Goal: Entertainment & Leisure: Browse casually

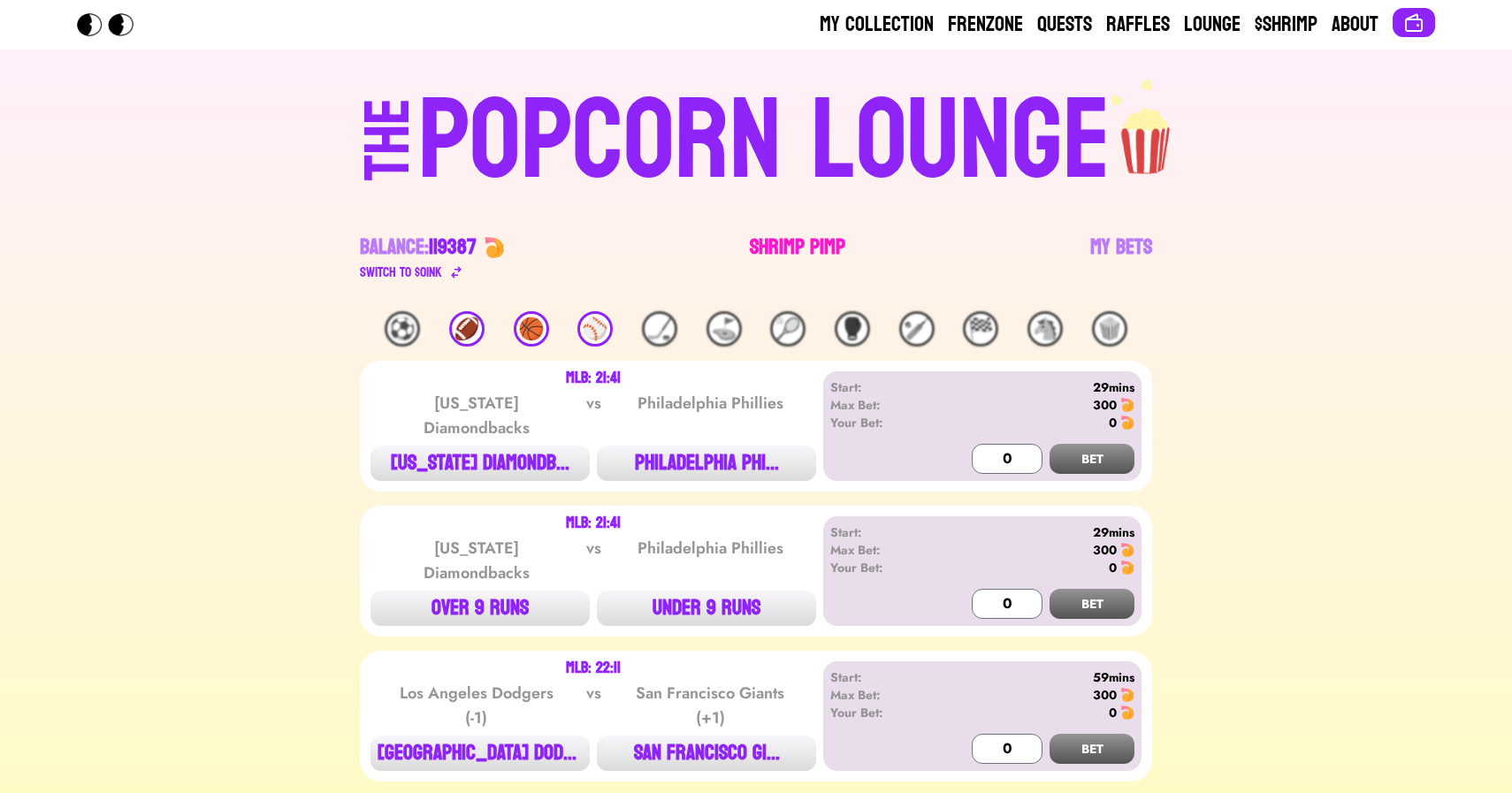
click at [801, 248] on link "Shrimp Pimp" at bounding box center [797, 258] width 96 height 49
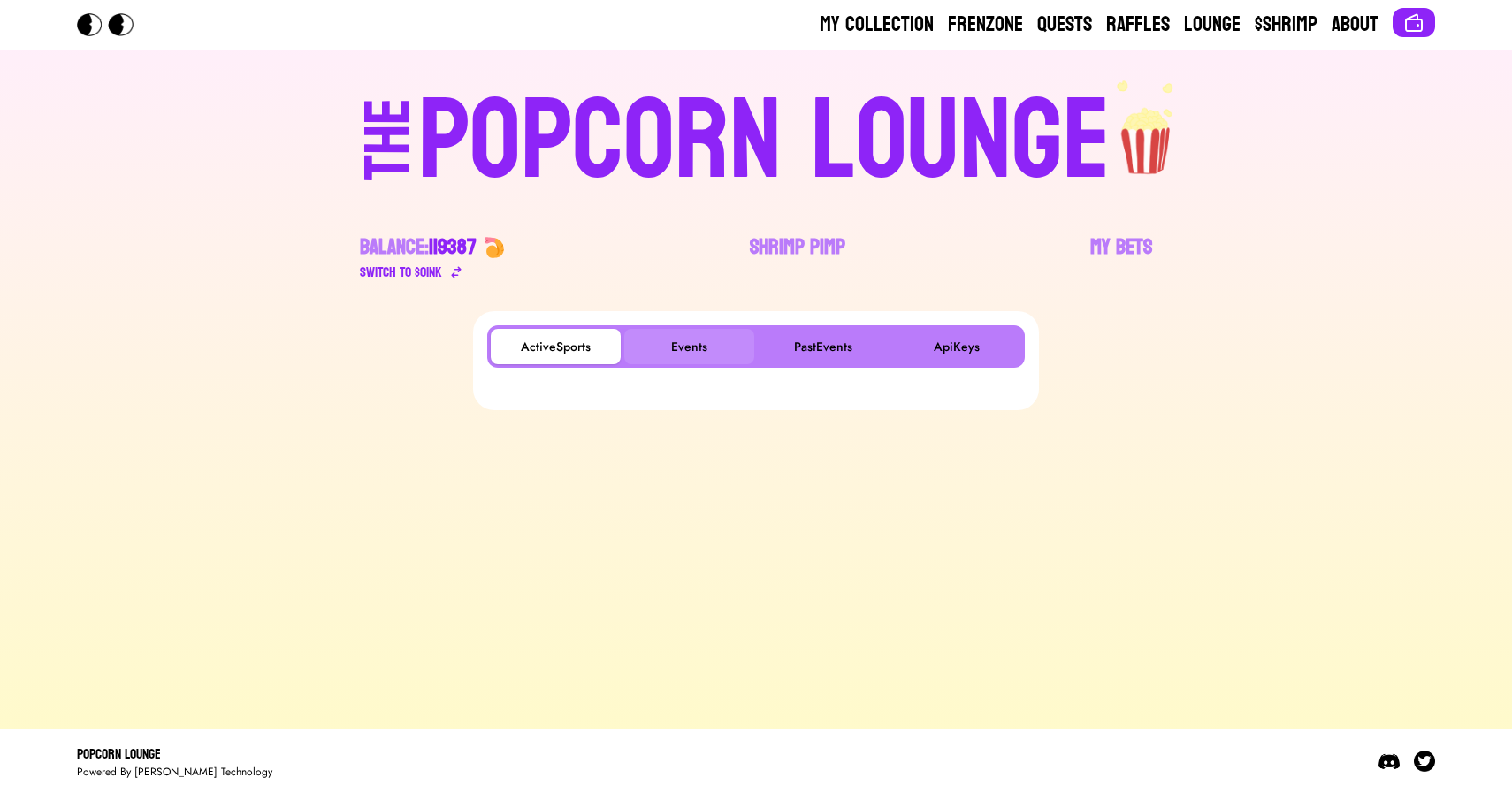
click at [702, 334] on button "Events" at bounding box center [689, 347] width 130 height 36
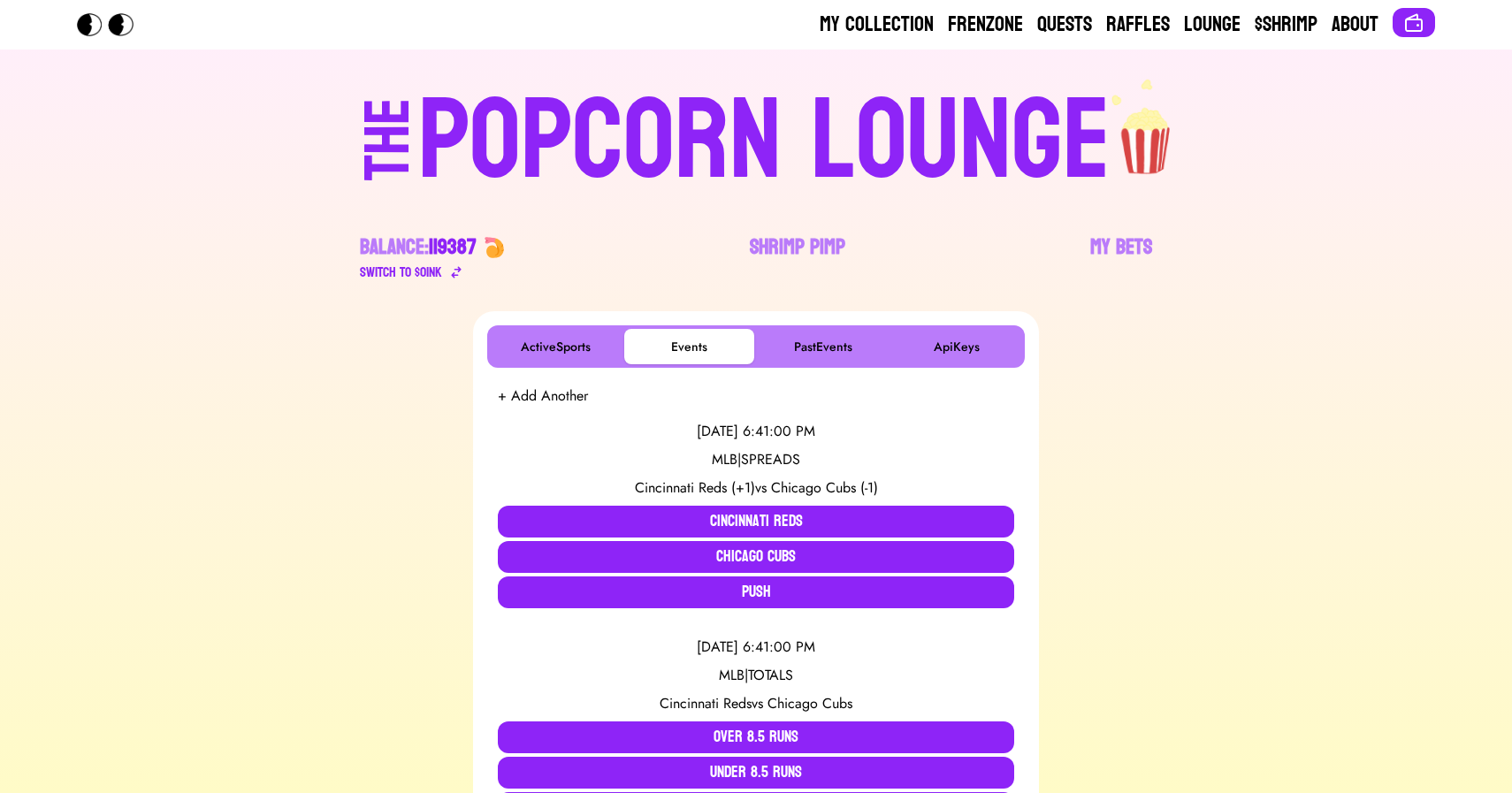
click at [799, 85] on div "POPCORN LOUNGE" at bounding box center [764, 141] width 693 height 113
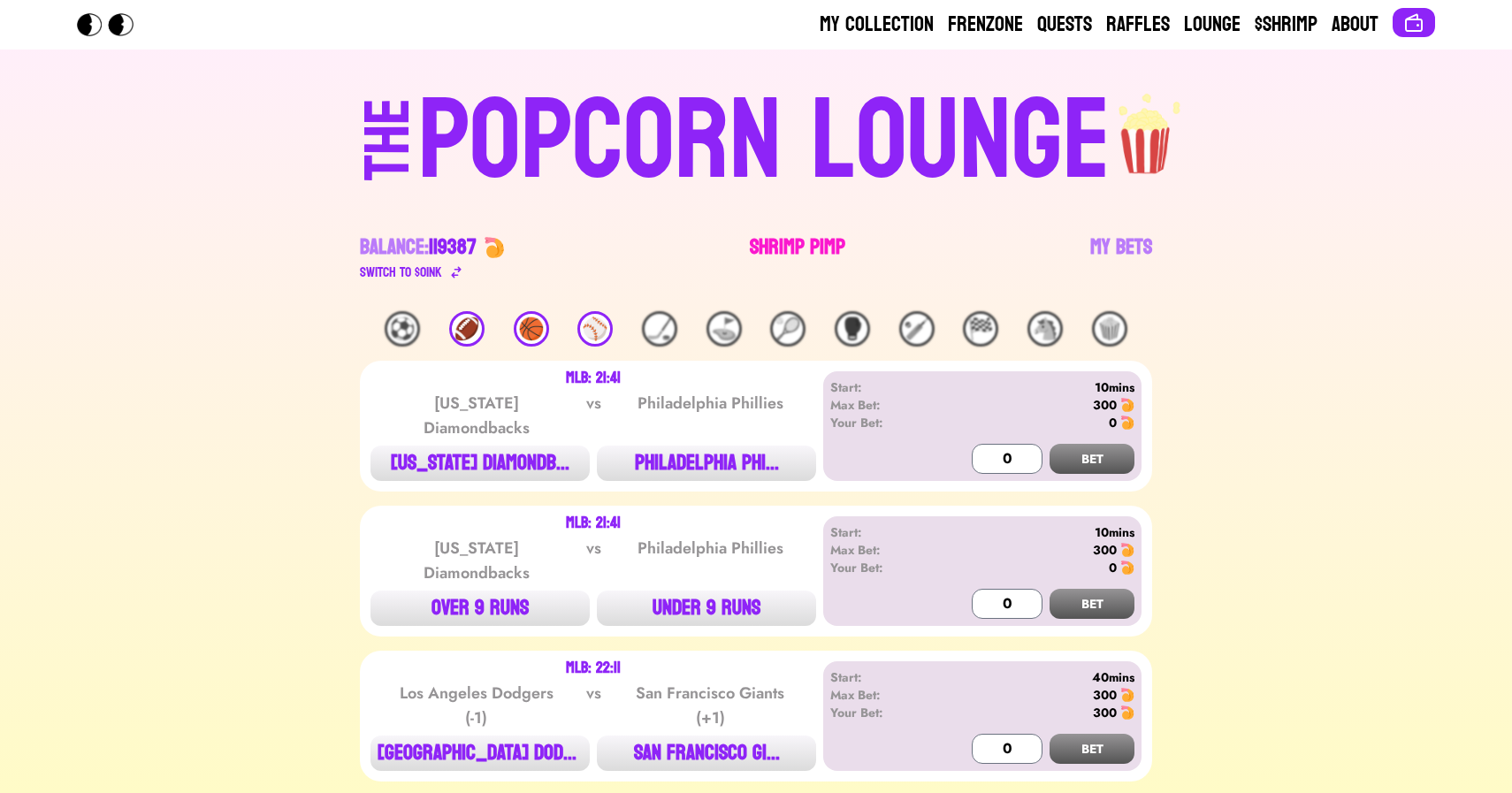
click at [761, 249] on link "Shrimp Pimp" at bounding box center [797, 258] width 96 height 49
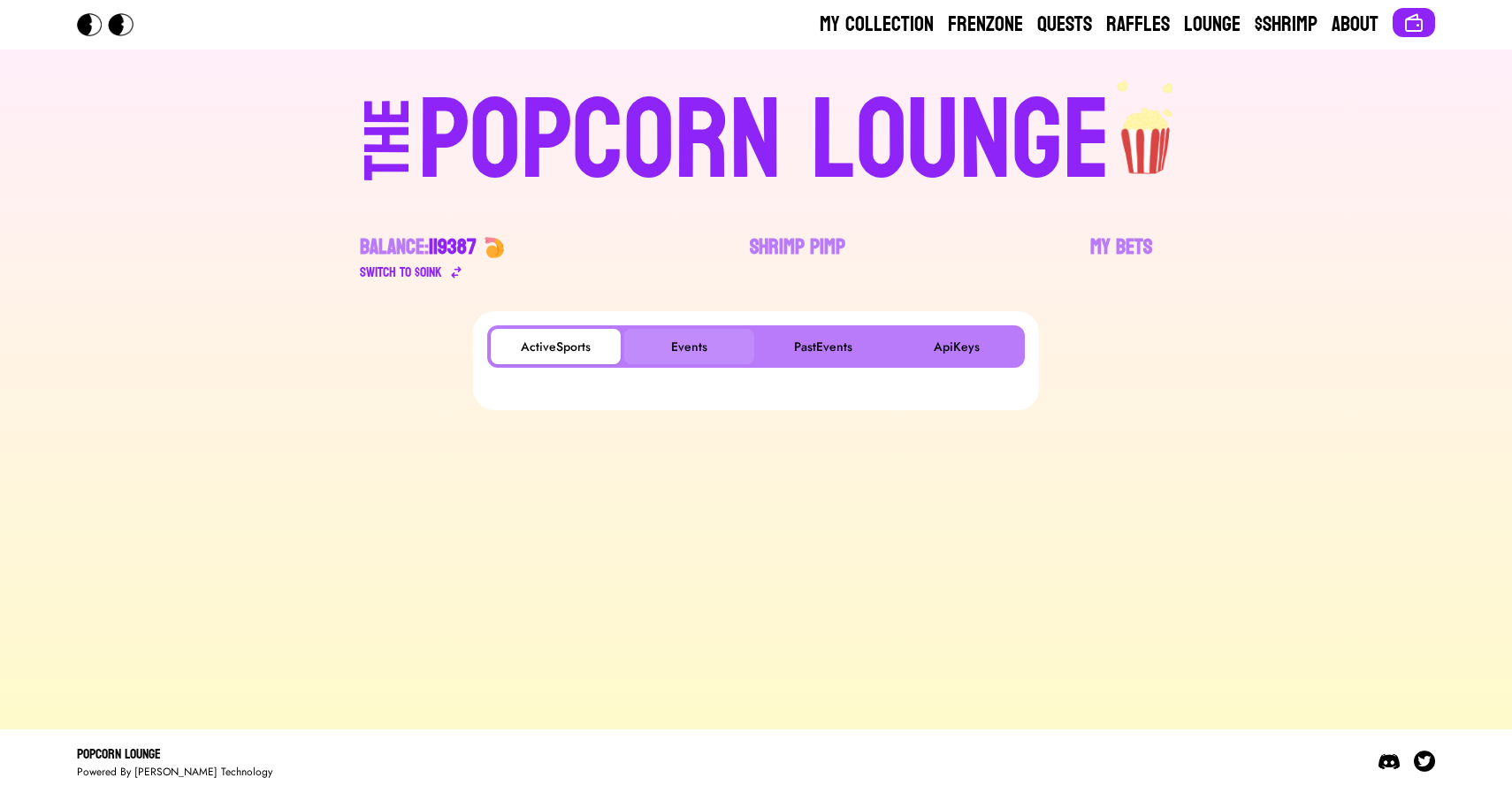
click at [674, 347] on button "Events" at bounding box center [689, 347] width 130 height 36
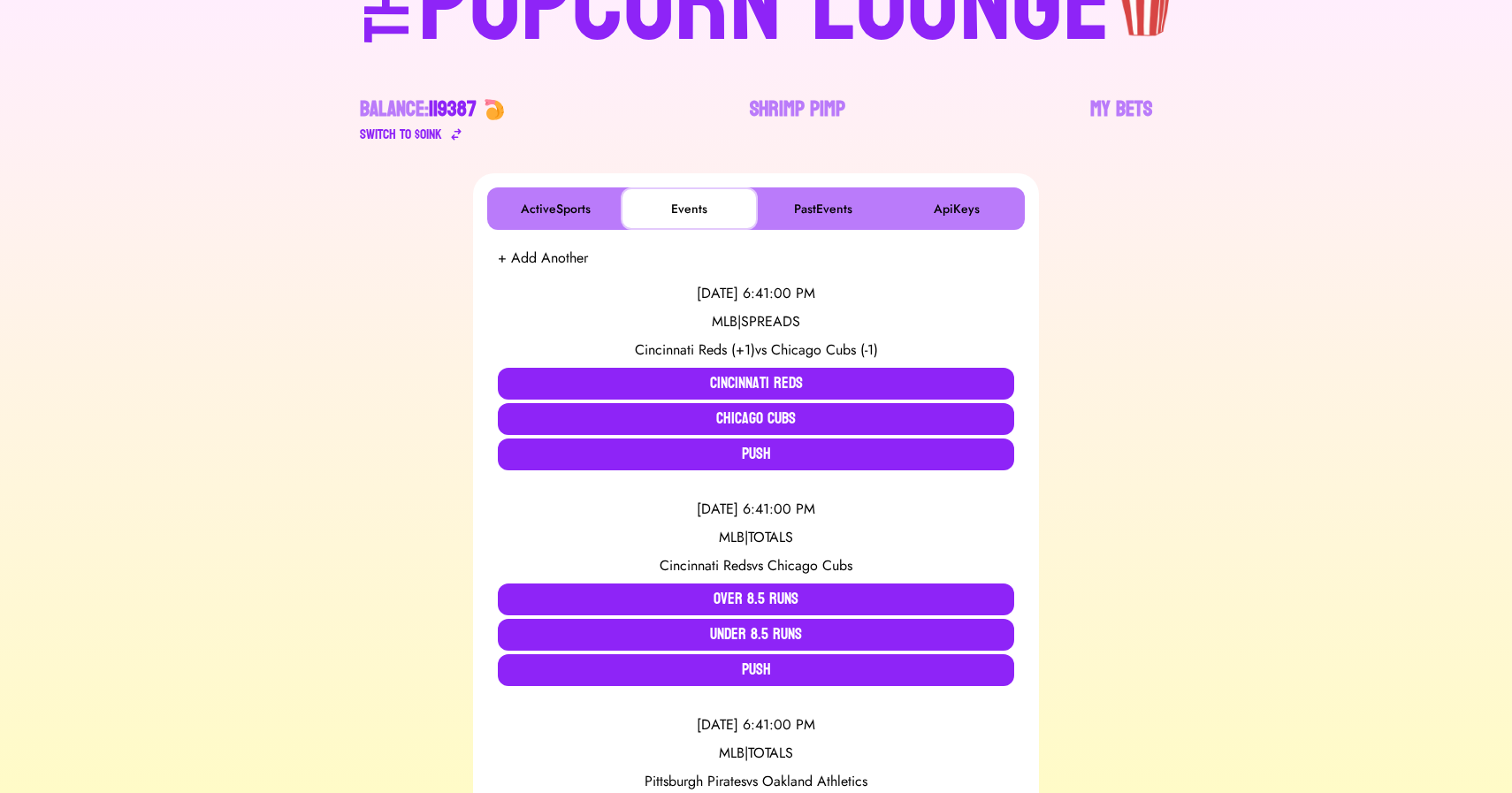
scroll to position [138, 0]
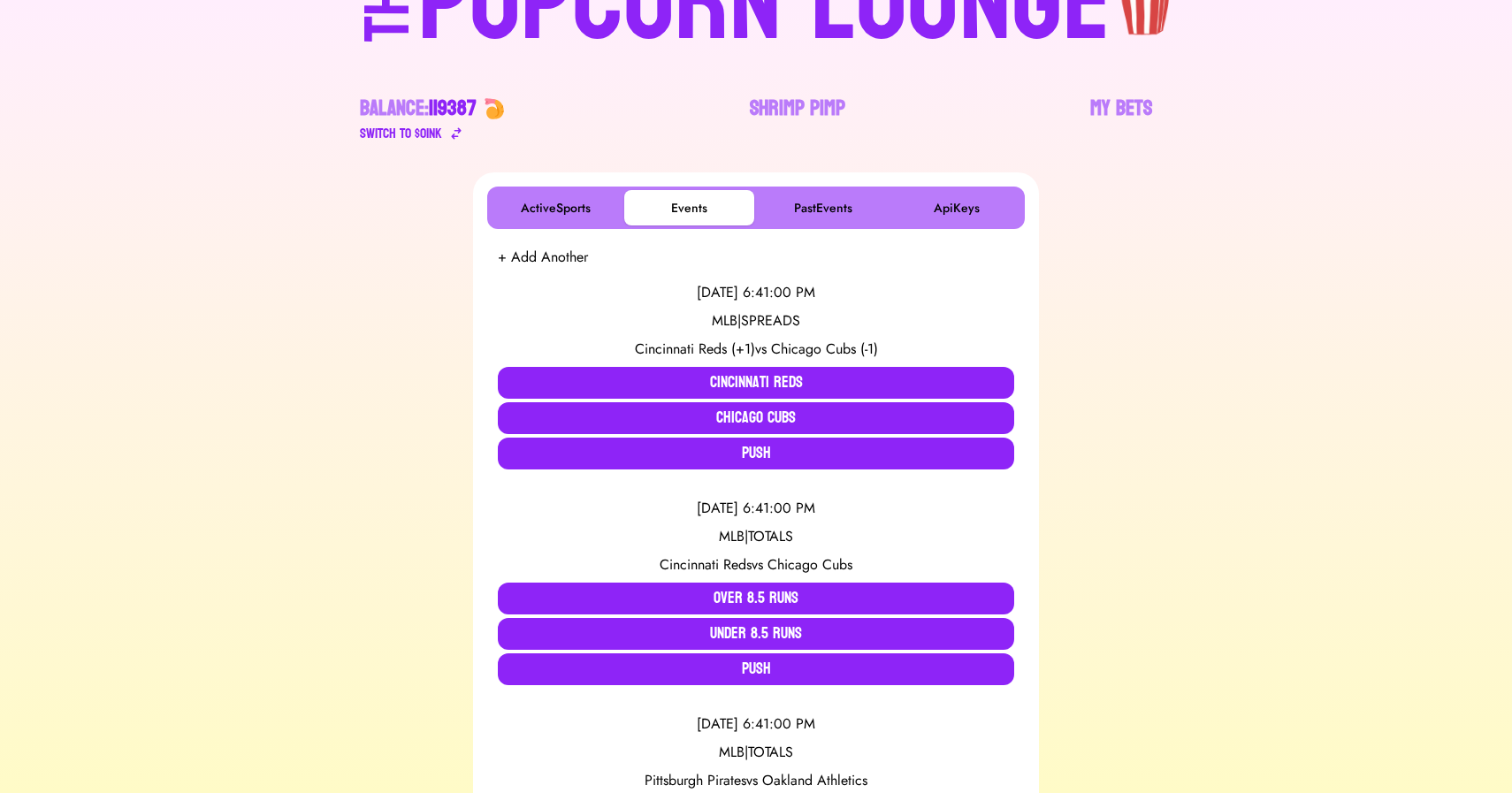
click at [633, 365] on div "[DATE] 6:41:00 PM MLB | SPREADS Cincinnati Reds (+1) vs Chicago Cubs (-1) Cinci…" at bounding box center [756, 376] width 516 height 216
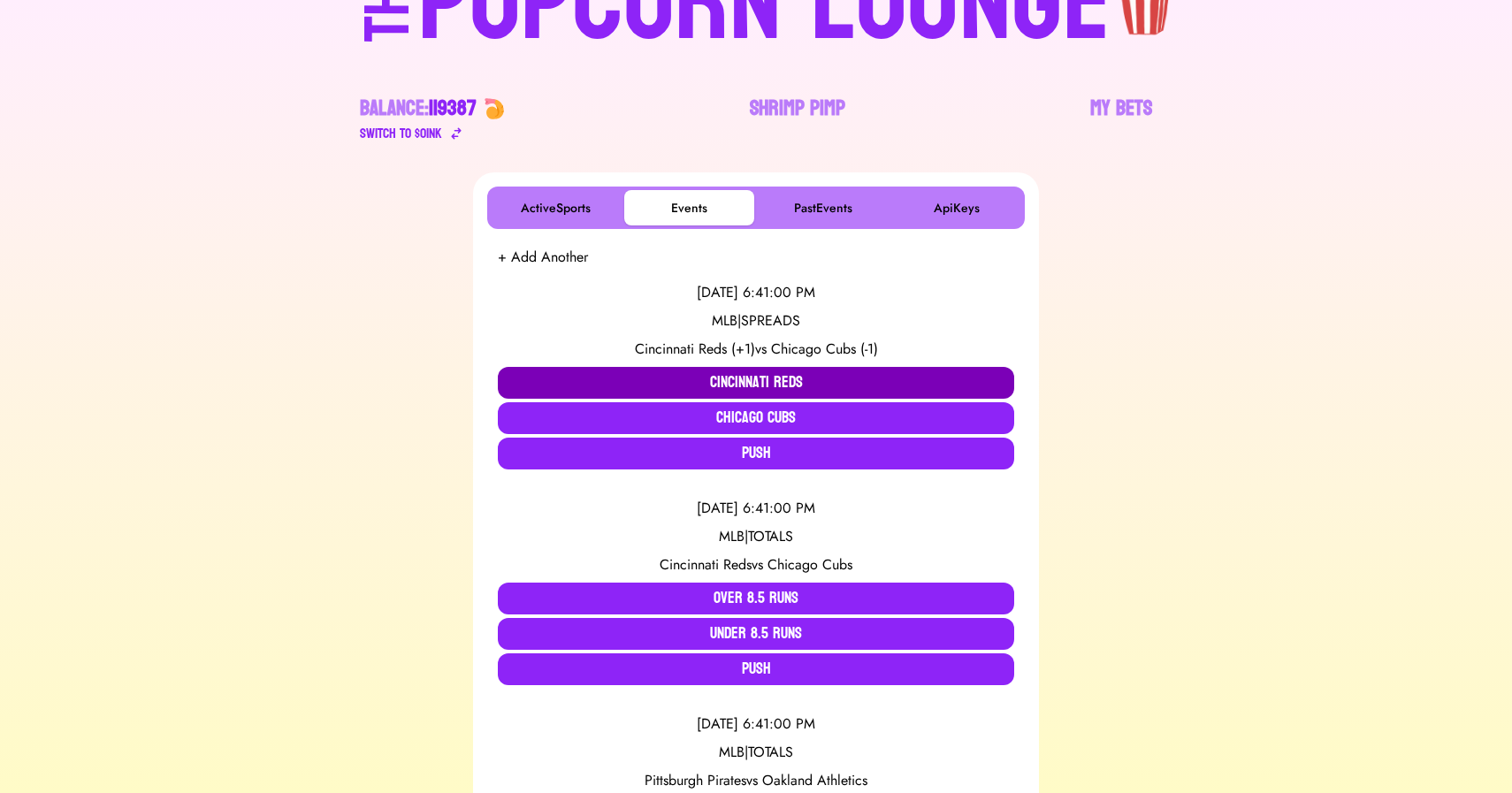
click at [645, 369] on button "Cincinnati Reds" at bounding box center [756, 382] width 516 height 32
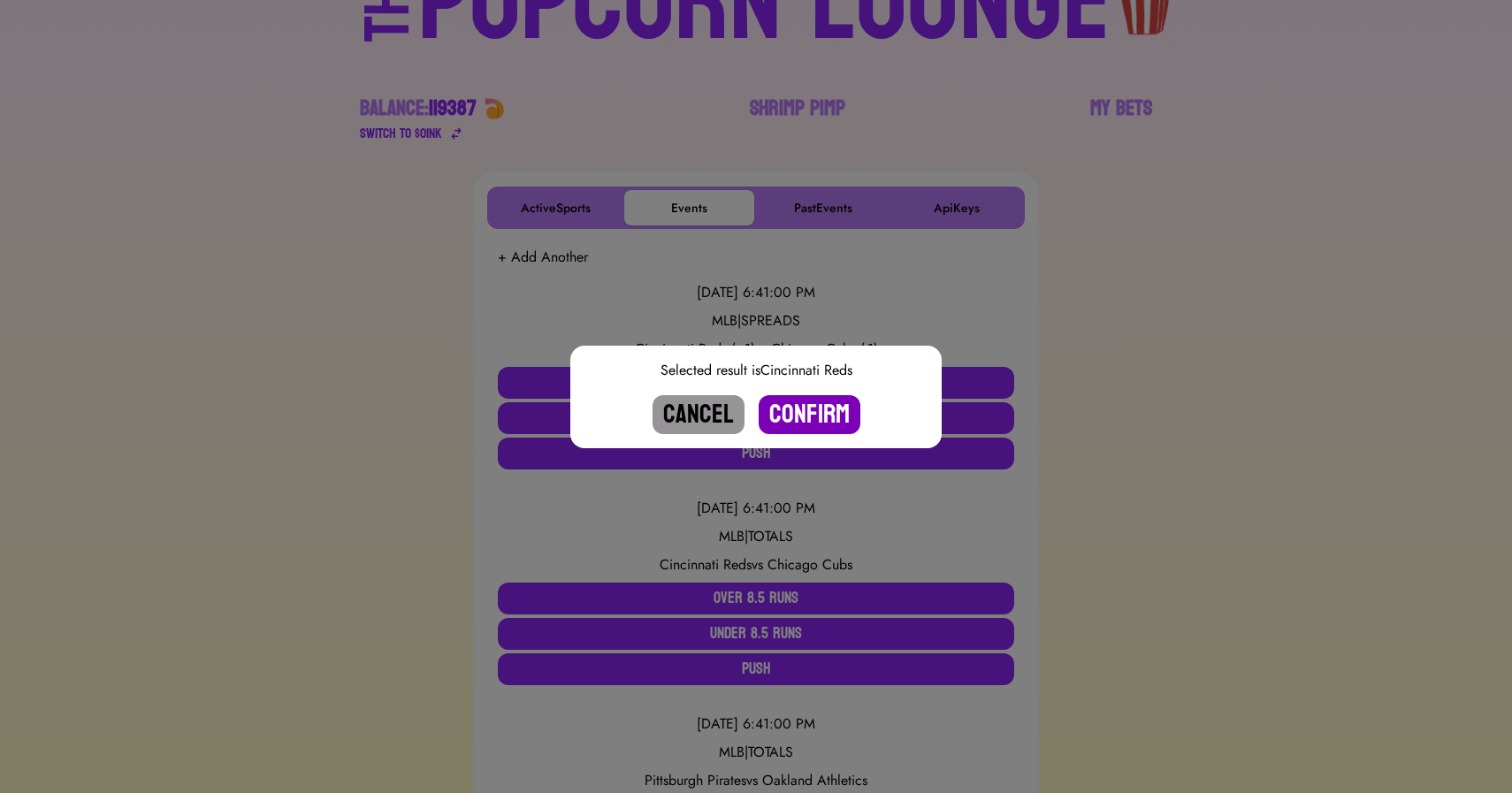
click at [786, 409] on button "Confirm" at bounding box center [809, 414] width 102 height 39
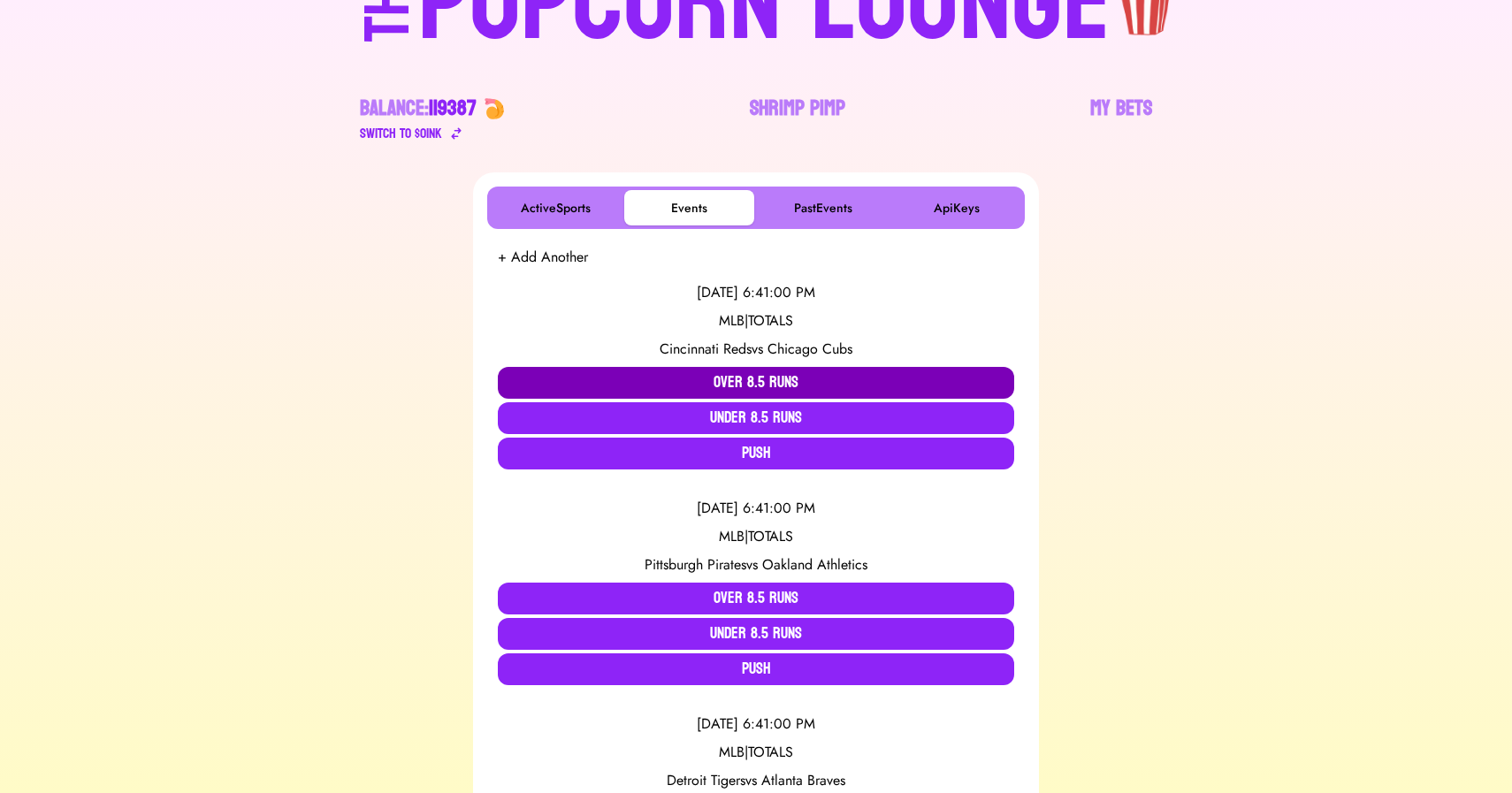
click at [694, 373] on button "Over 8.5 Runs" at bounding box center [756, 382] width 516 height 32
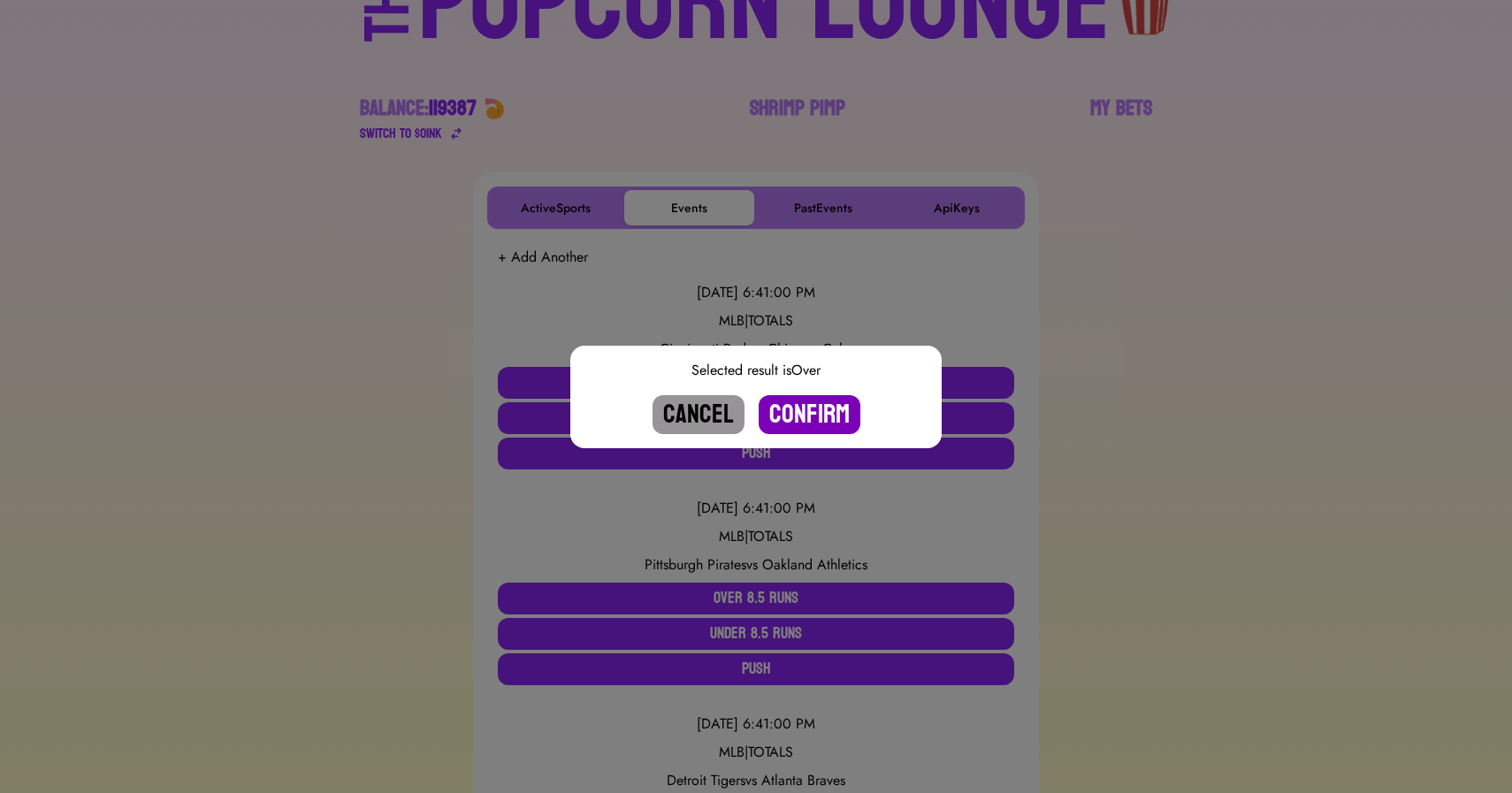
click at [798, 407] on button "Confirm" at bounding box center [809, 414] width 102 height 39
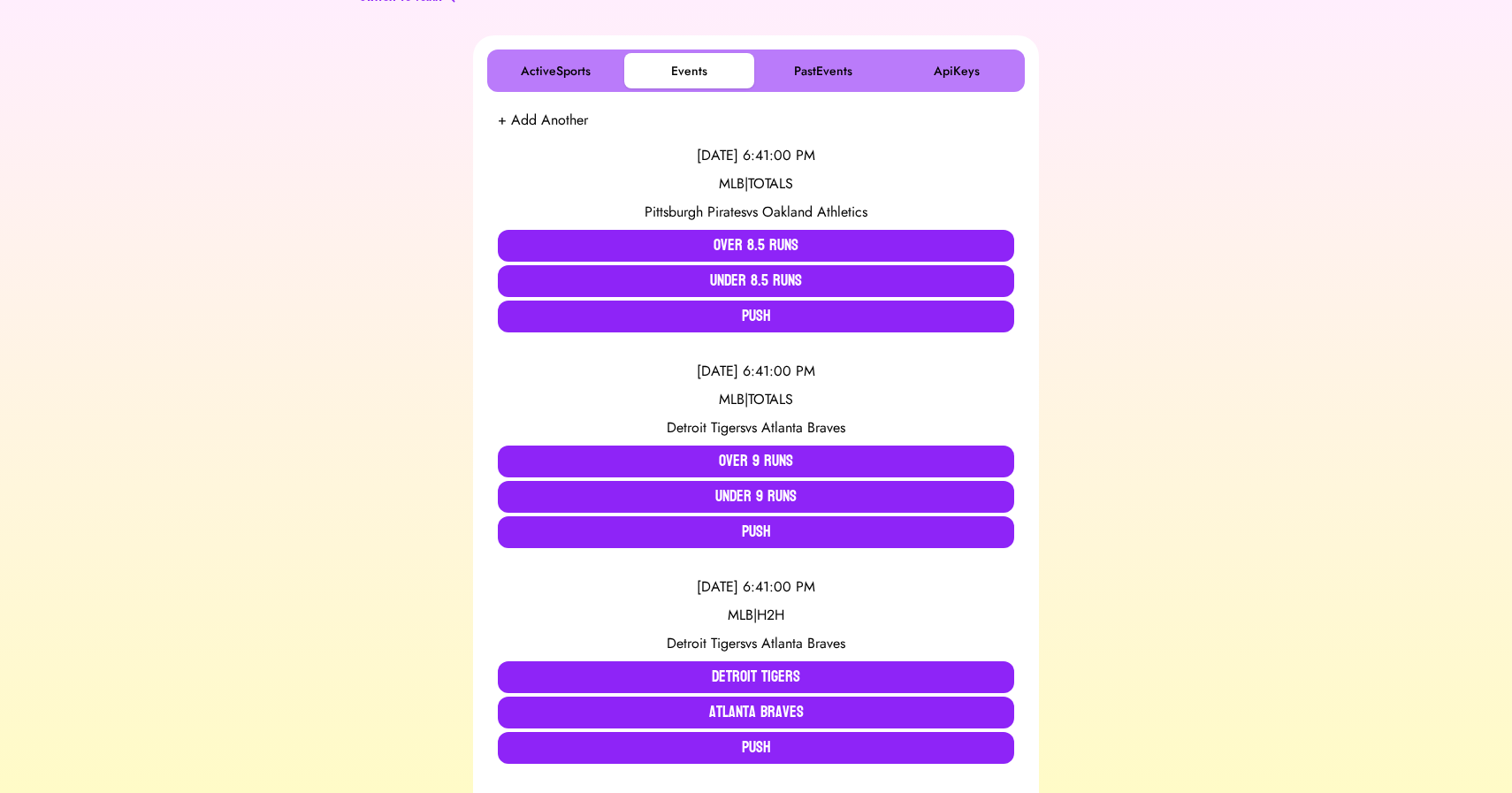
scroll to position [321, 0]
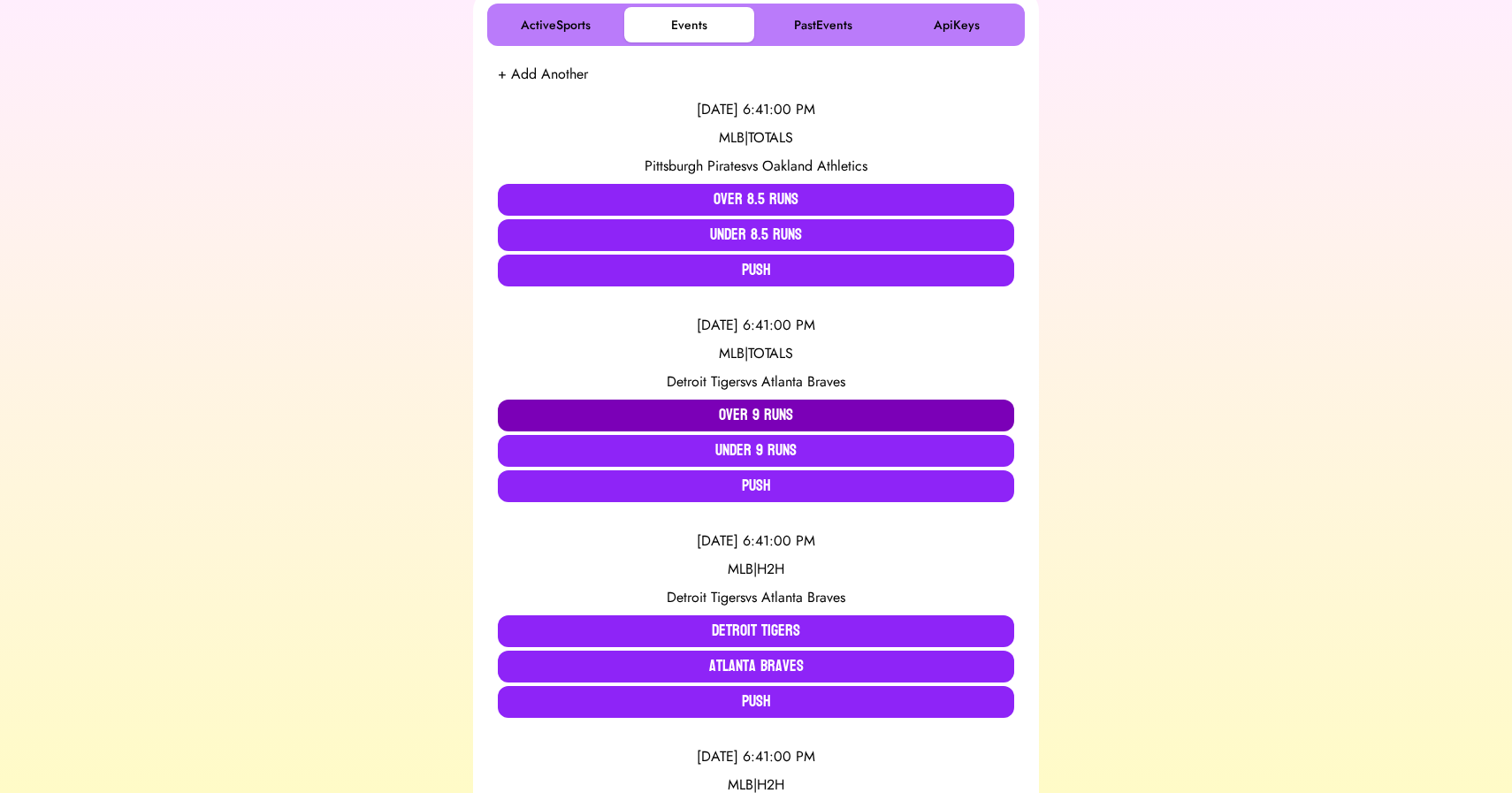
click at [715, 418] on button "Over 9 Runs" at bounding box center [756, 415] width 516 height 32
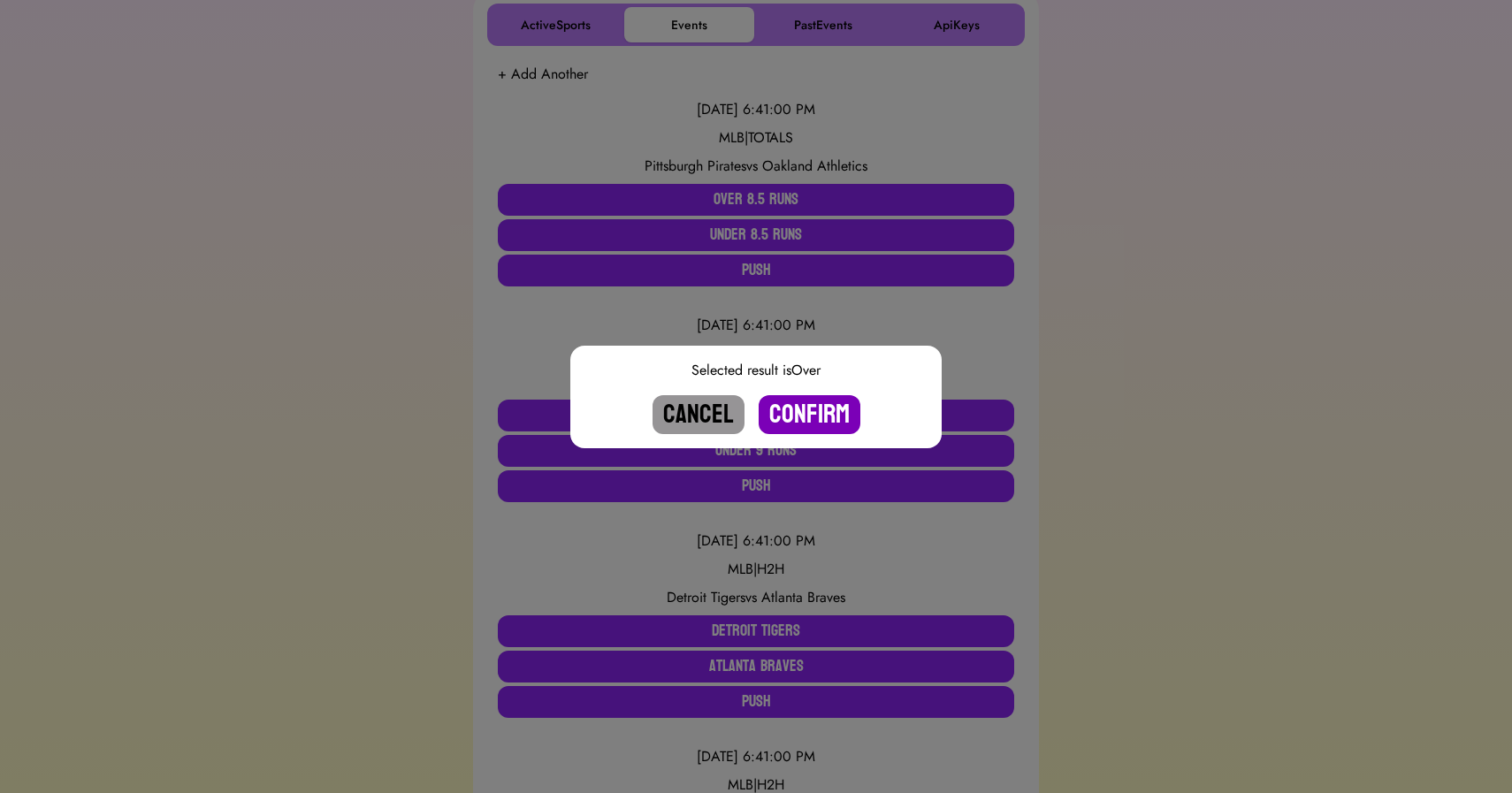
click at [799, 405] on button "Confirm" at bounding box center [809, 414] width 102 height 39
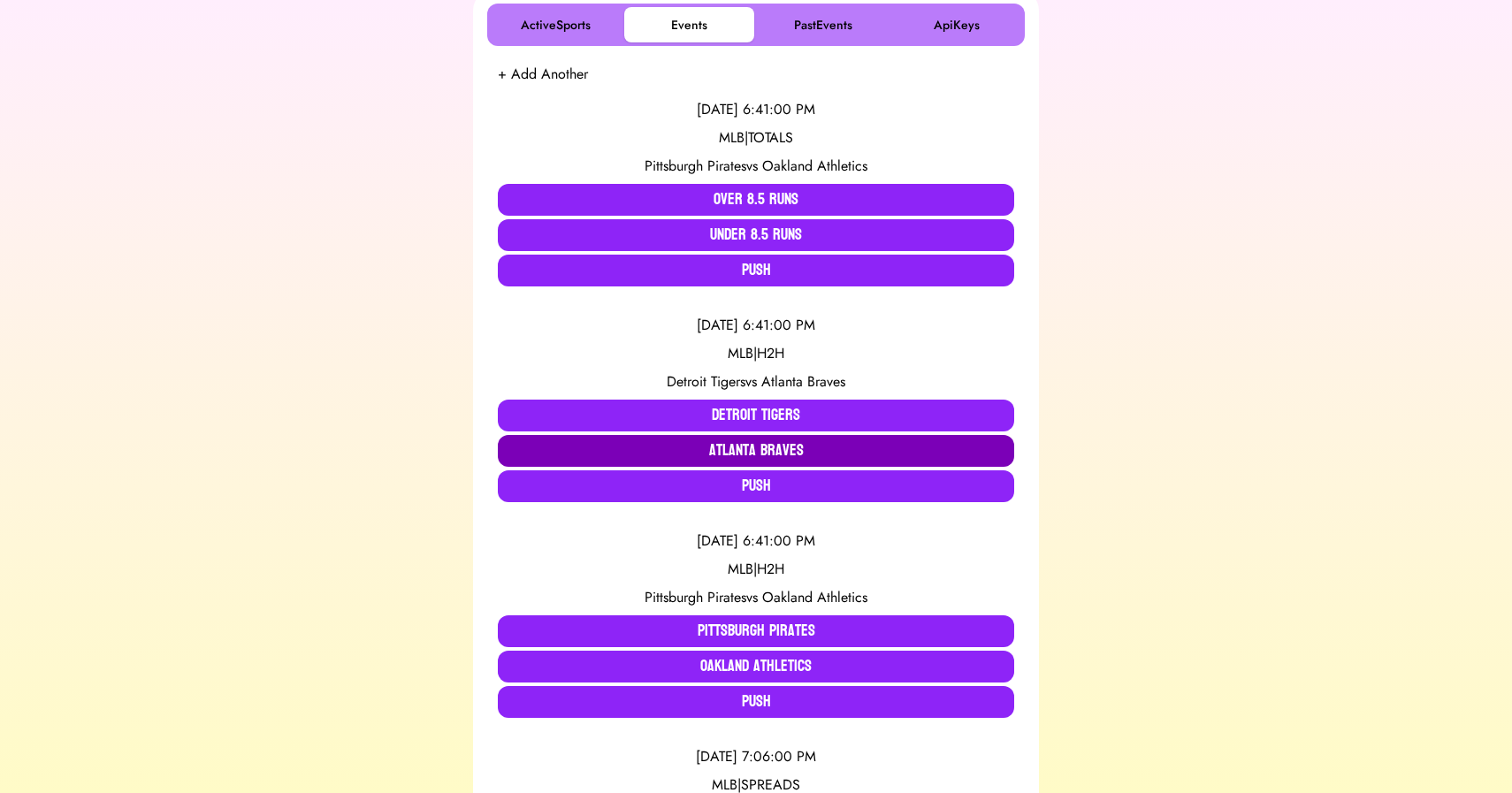
click at [763, 454] on button "Atlanta Braves" at bounding box center [756, 450] width 516 height 32
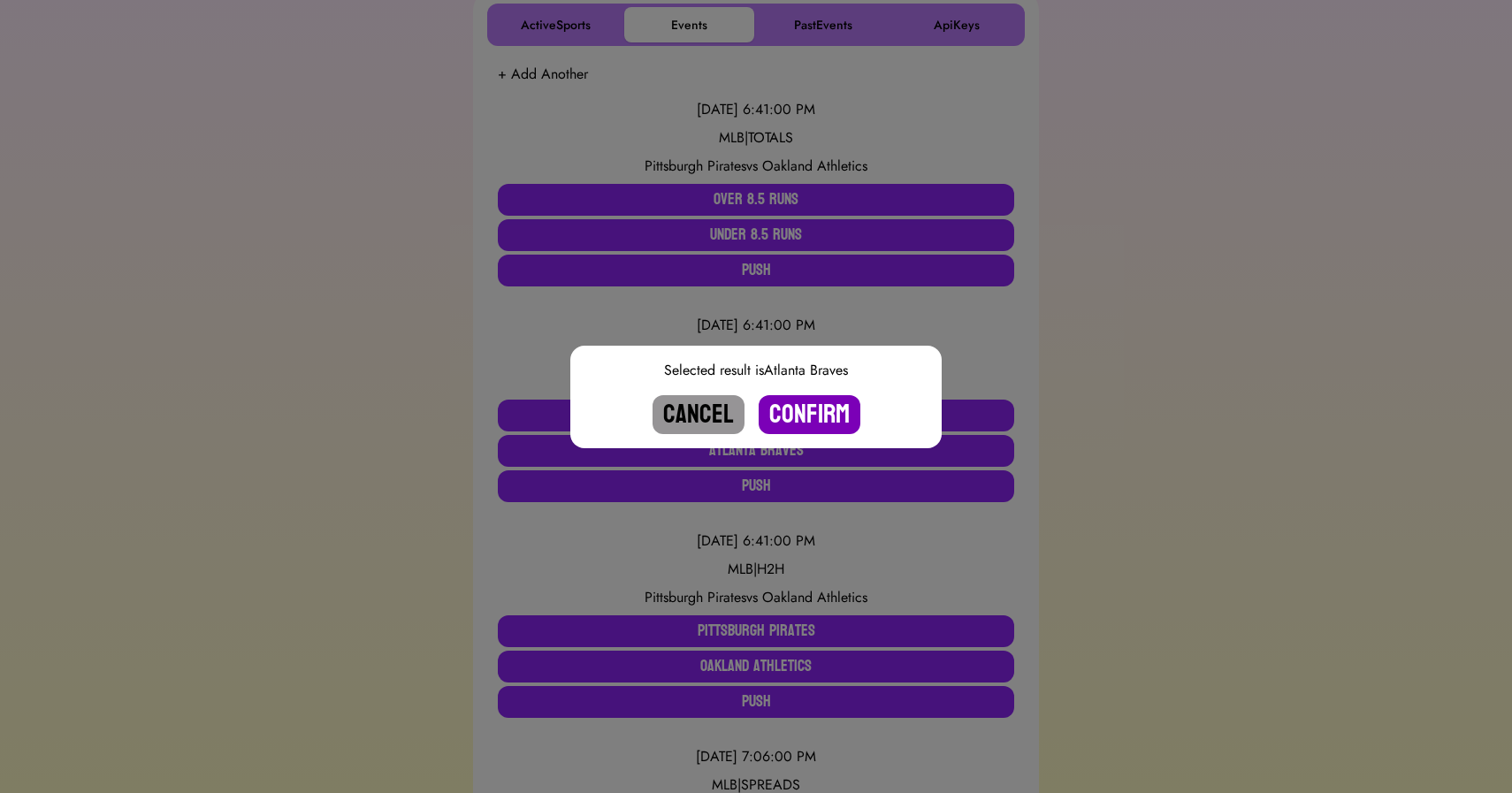
click at [809, 405] on button "Confirm" at bounding box center [809, 414] width 102 height 39
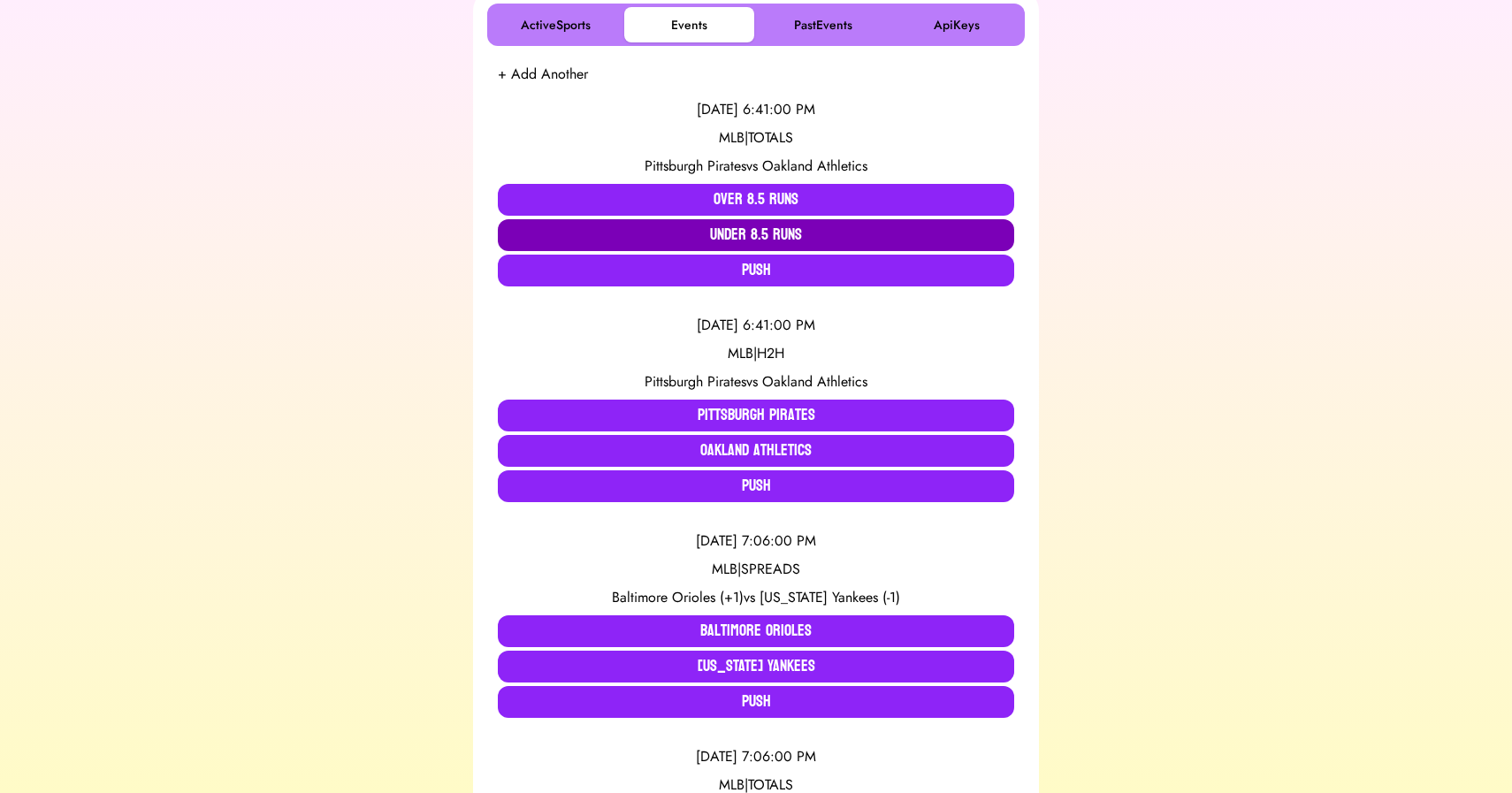
click at [709, 231] on button "Under 8.5 Runs" at bounding box center [756, 234] width 516 height 32
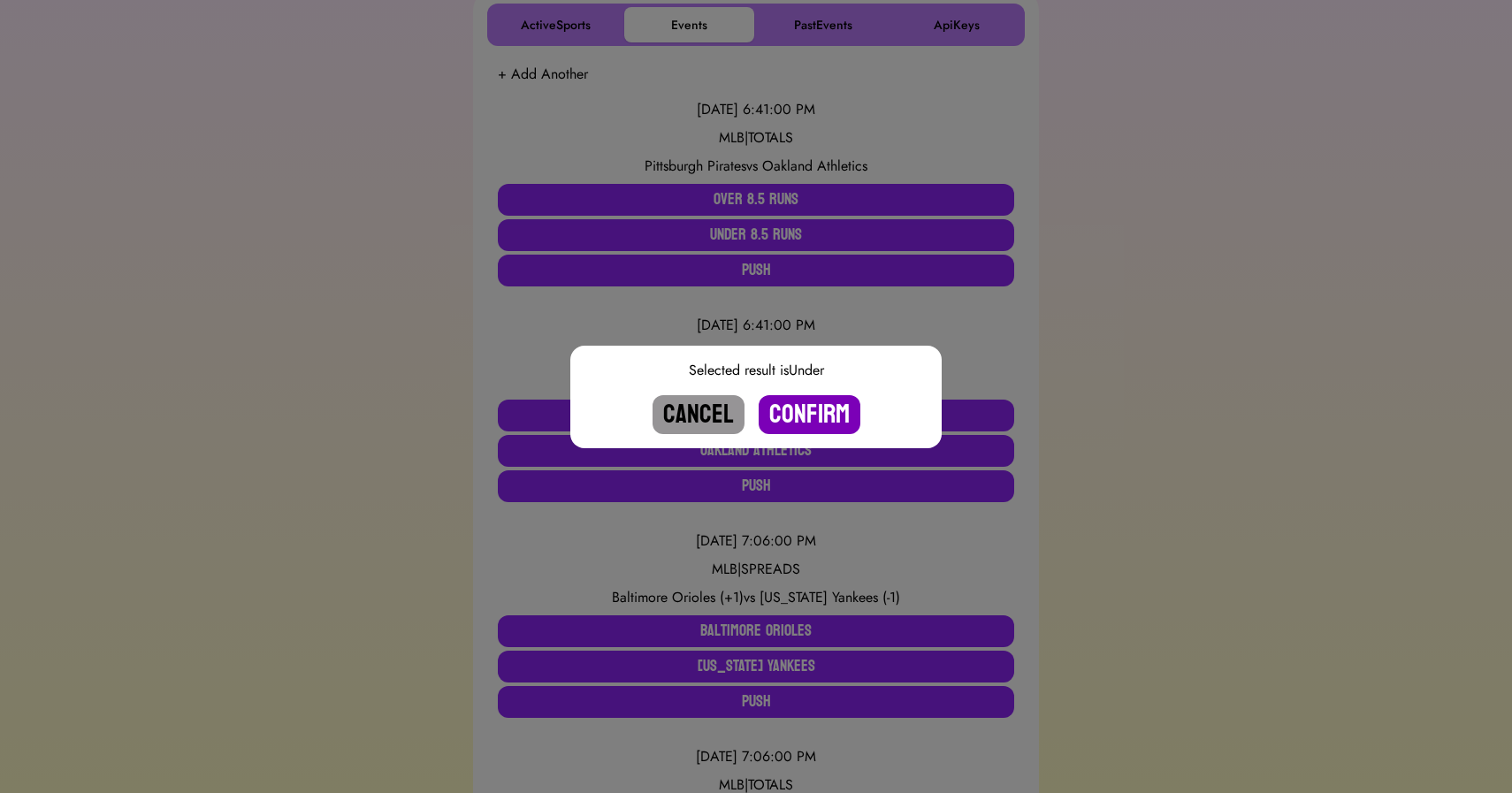
click at [779, 410] on button "Confirm" at bounding box center [809, 414] width 102 height 39
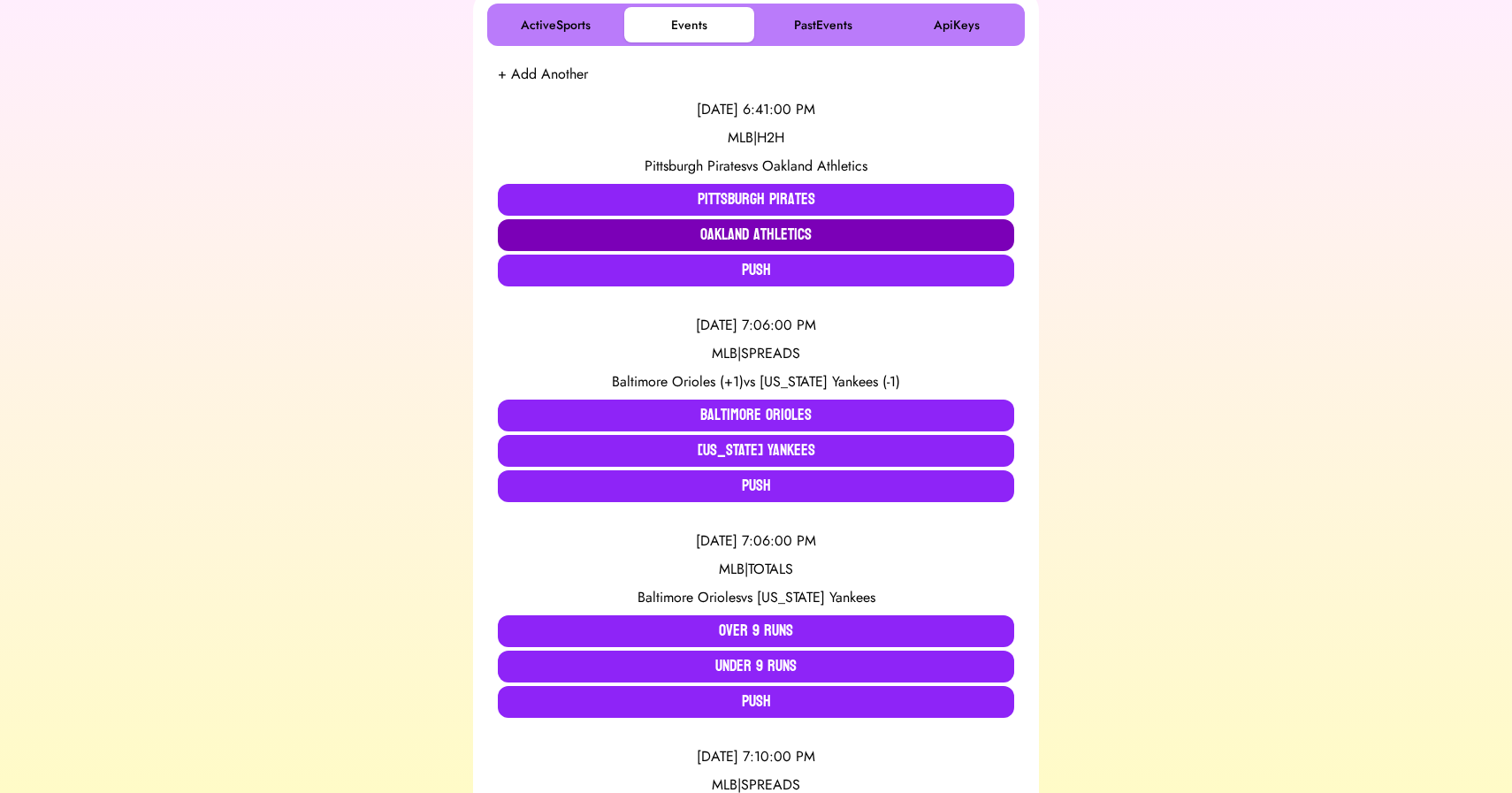
click at [689, 233] on button "Oakland Athletics" at bounding box center [756, 234] width 516 height 32
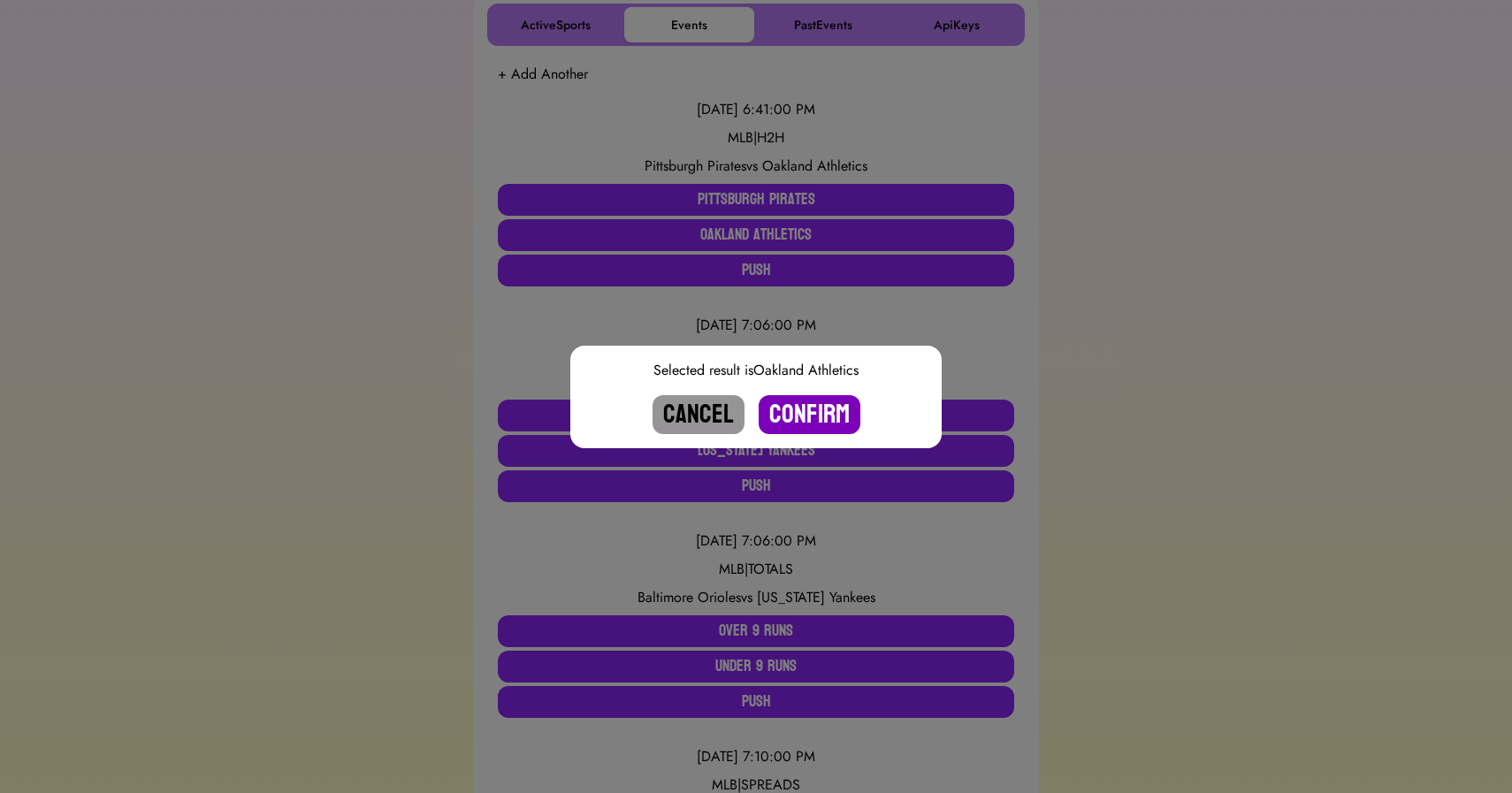
click at [814, 434] on button "Confirm" at bounding box center [809, 414] width 102 height 39
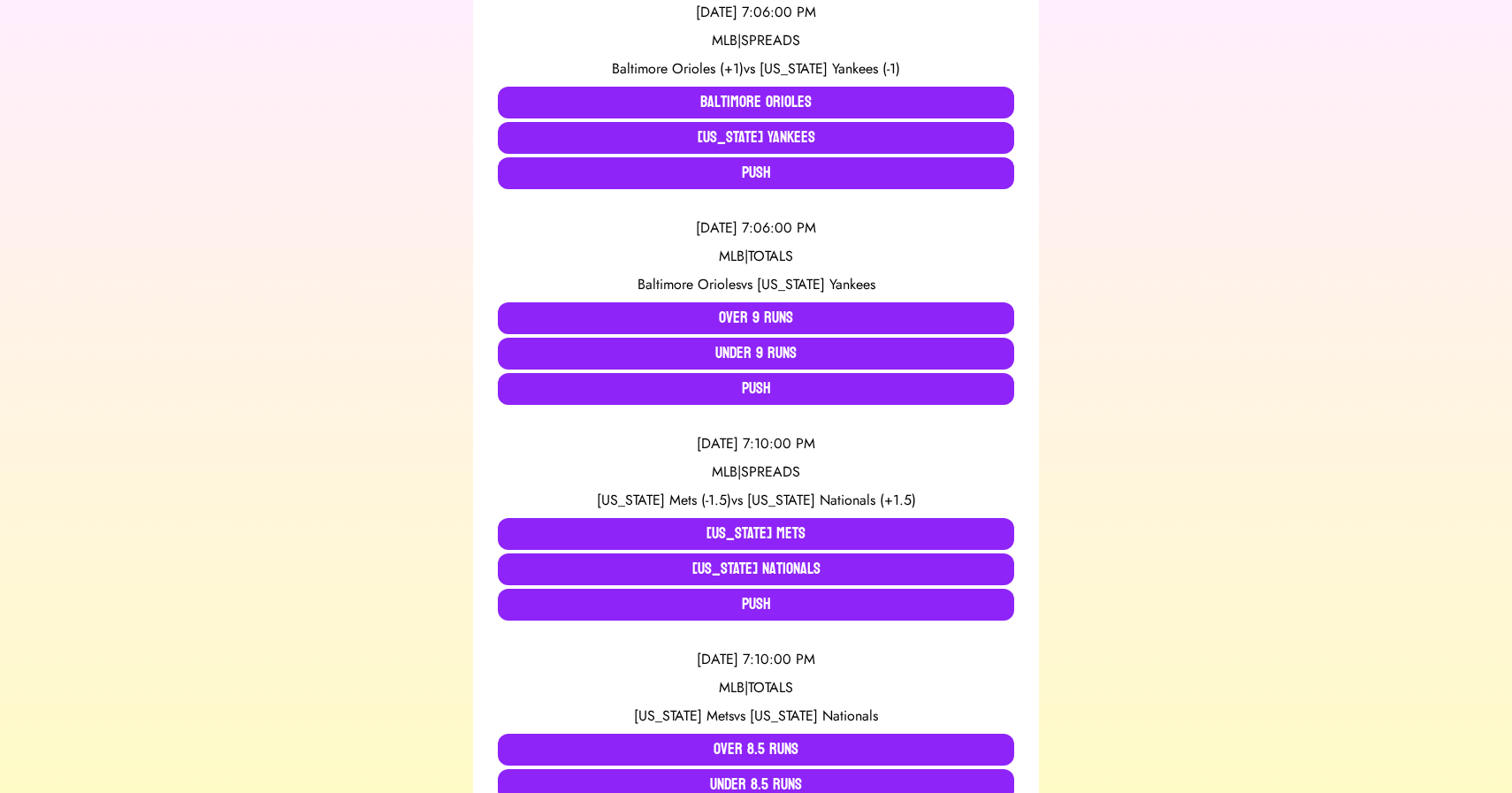
scroll to position [0, 0]
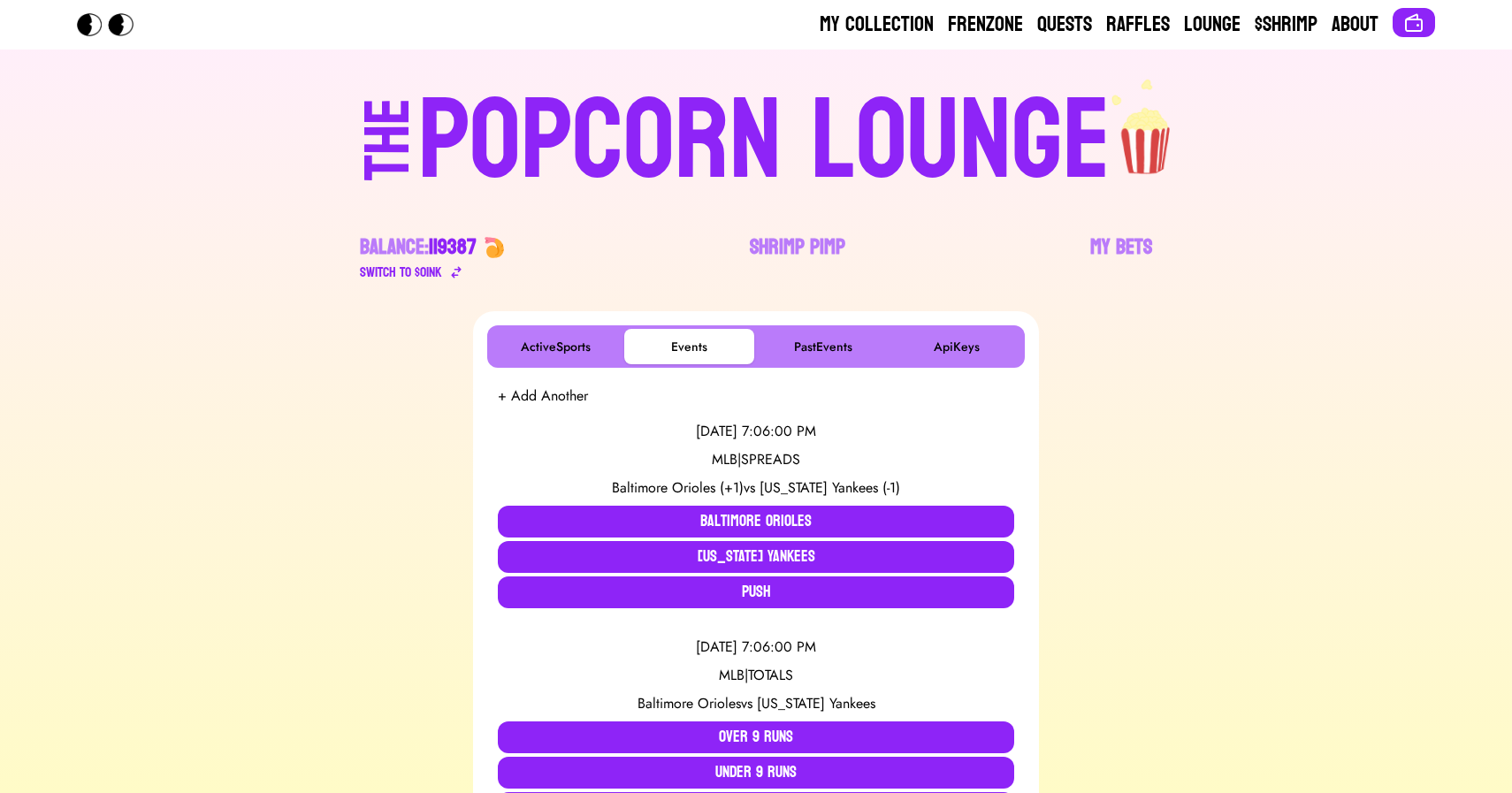
click at [736, 140] on div "POPCORN LOUNGE" at bounding box center [764, 141] width 693 height 113
